Goal: Check status: Check status

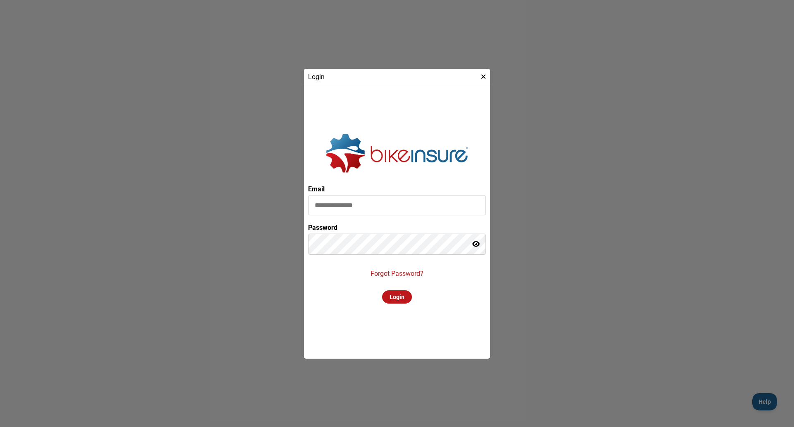
click at [375, 208] on input at bounding box center [397, 205] width 178 height 20
type input "**********"
click at [395, 295] on div "Login" at bounding box center [397, 296] width 30 height 13
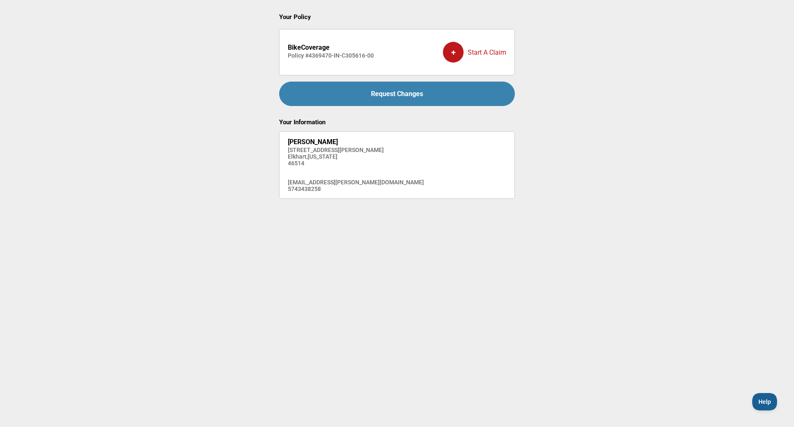
click at [420, 96] on div "Request Changes" at bounding box center [397, 94] width 236 height 24
click at [348, 50] on h2 "BikeCoverage" at bounding box center [331, 47] width 86 height 8
click at [355, 56] on h4 "Policy # 4369470-IN-C305616-00" at bounding box center [331, 55] width 86 height 7
drag, startPoint x: 309, startPoint y: 52, endPoint x: 305, endPoint y: 43, distance: 10.4
click at [309, 51] on div "BikeCoverage Policy # 4369470-IN-C305616-00" at bounding box center [331, 52] width 86 height 29
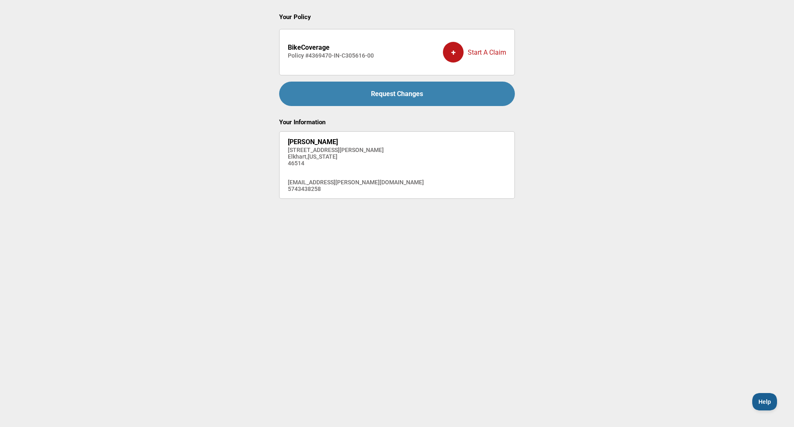
click at [305, 41] on div "BikeCoverage Policy # 4369470-IN-C305616-00" at bounding box center [331, 52] width 86 height 29
click at [308, 57] on h4 "Policy # 4369470-IN-C305616-00" at bounding box center [331, 55] width 86 height 7
